Goal: Find specific page/section: Find specific page/section

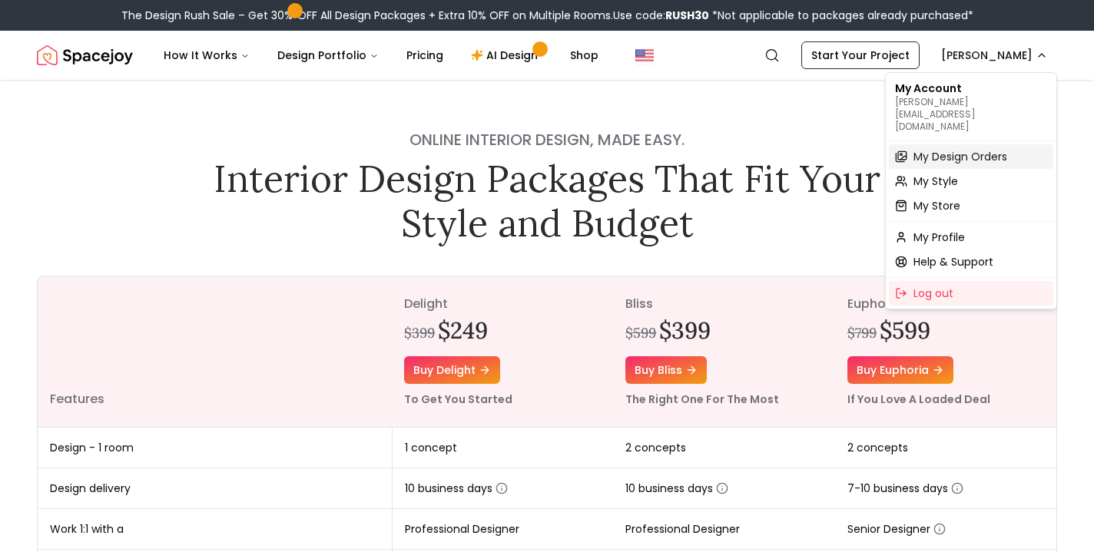
click at [940, 149] on span "My Design Orders" at bounding box center [960, 156] width 94 height 15
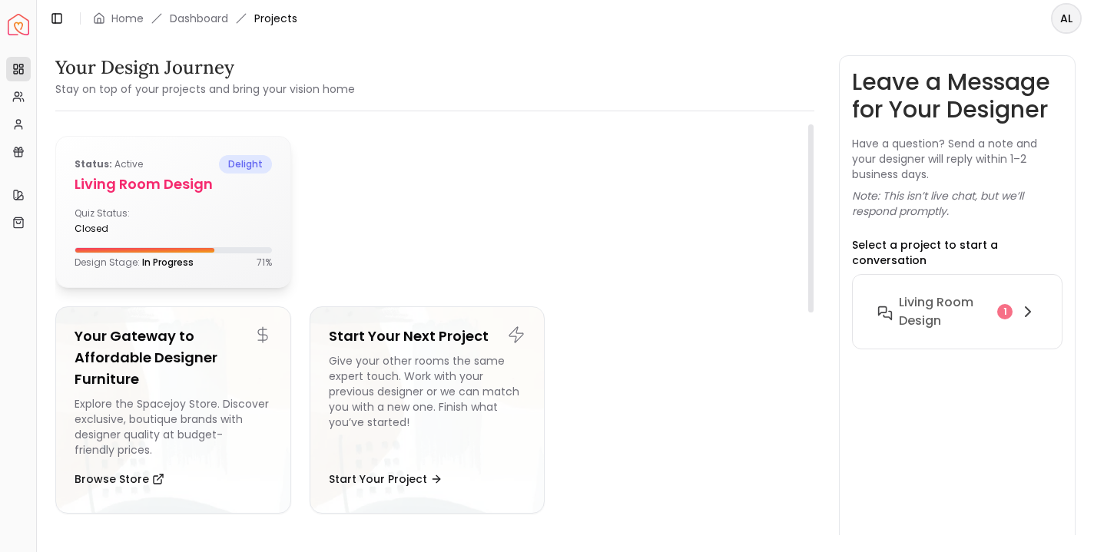
click at [144, 177] on h5 "Living Room design" at bounding box center [173, 185] width 197 height 22
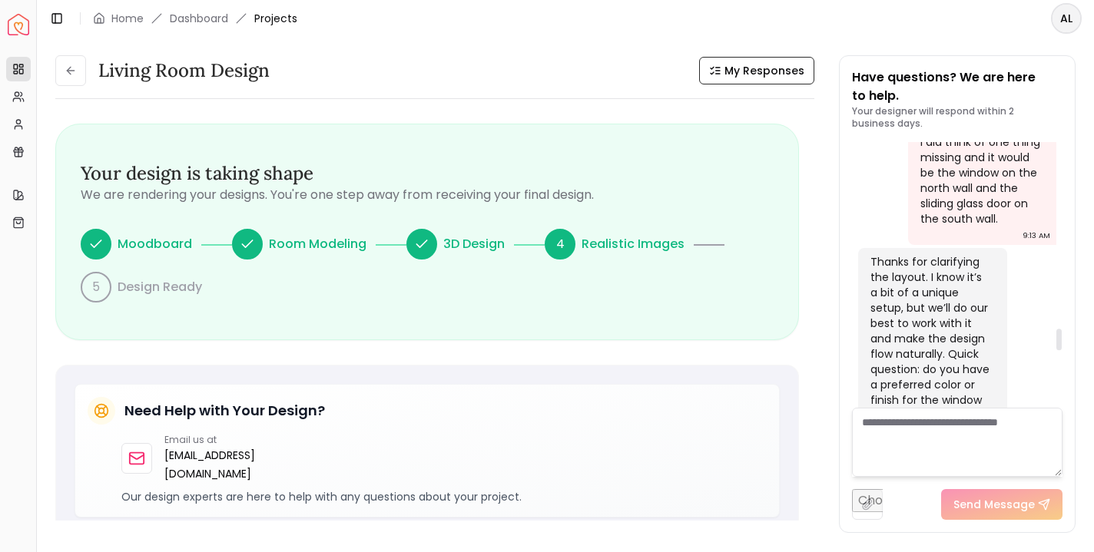
scroll to position [3014, 0]
